Goal: Download file/media

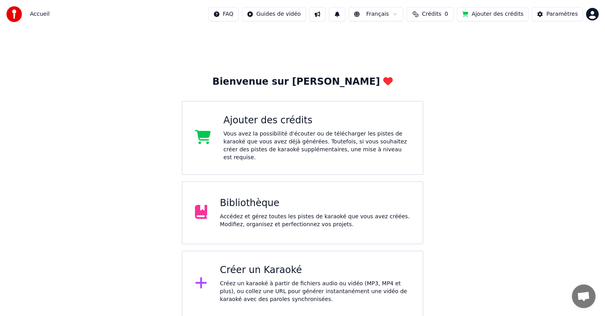
click at [263, 197] on div "Bibliothèque" at bounding box center [315, 203] width 190 height 13
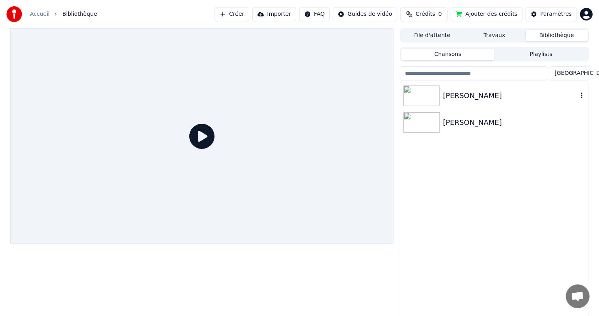
click at [432, 95] on img at bounding box center [421, 96] width 36 height 20
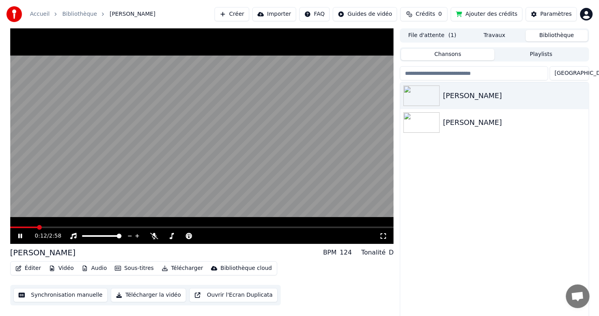
click at [218, 227] on span at bounding box center [202, 228] width 384 height 2
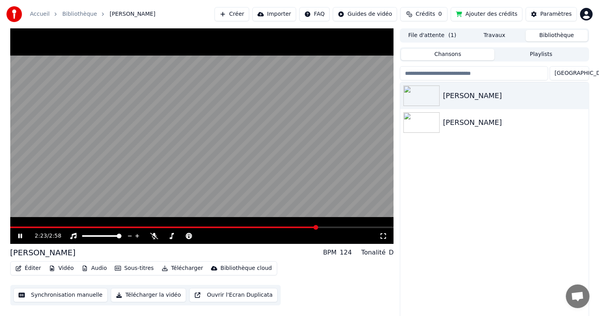
click at [19, 235] on icon at bounding box center [20, 236] width 4 height 5
click at [141, 295] on button "Télécharger la vidéo" at bounding box center [148, 295] width 75 height 14
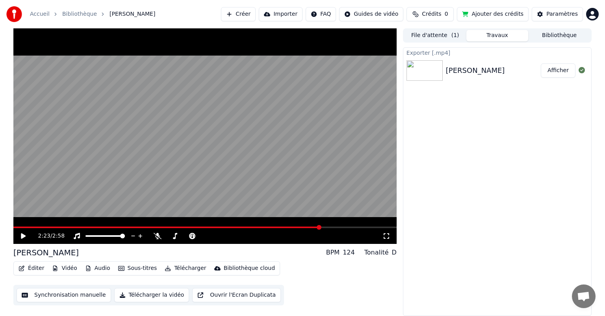
click at [564, 72] on button "Afficher" at bounding box center [558, 70] width 35 height 14
